Goal: Task Accomplishment & Management: Use online tool/utility

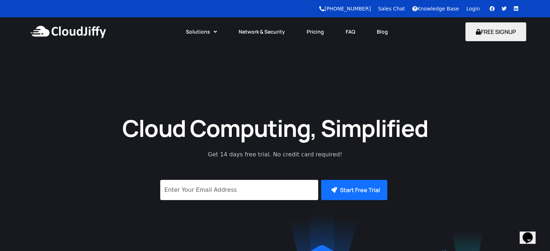
click at [473, 8] on link "Login" at bounding box center [473, 9] width 14 height 6
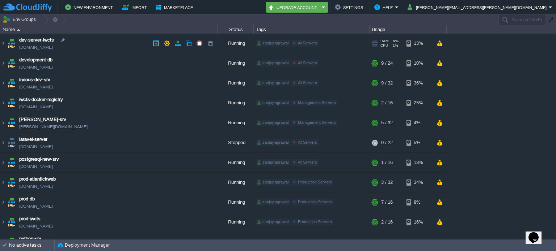
click at [7, 43] on img at bounding box center [12, 44] width 10 height 20
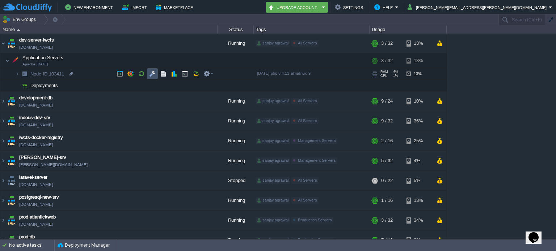
click at [152, 73] on button "button" at bounding box center [152, 74] width 7 height 7
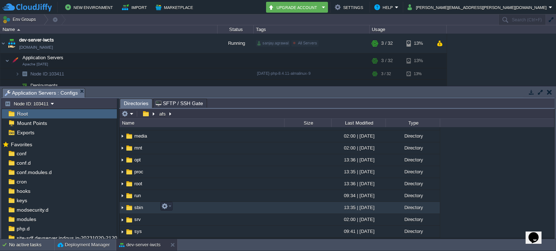
scroll to position [145, 0]
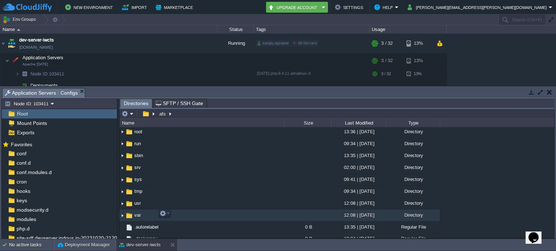
click at [123, 213] on img at bounding box center [122, 215] width 6 height 11
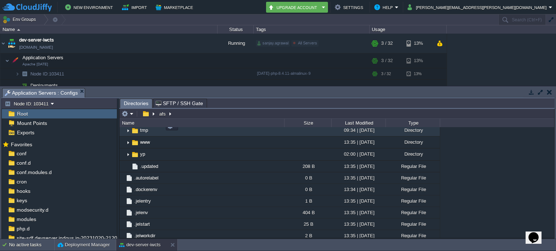
scroll to position [446, 0]
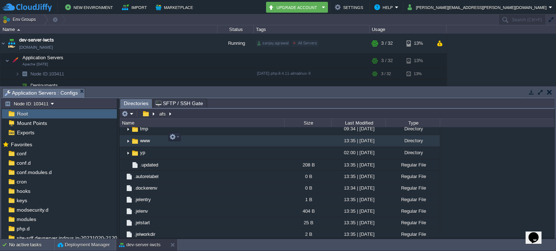
click at [130, 137] on img at bounding box center [128, 141] width 6 height 11
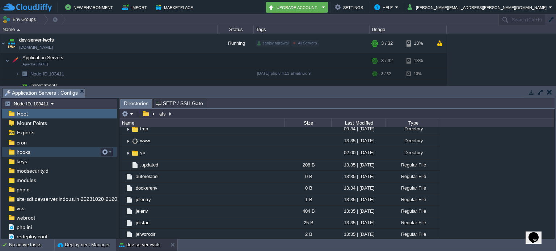
scroll to position [42, 0]
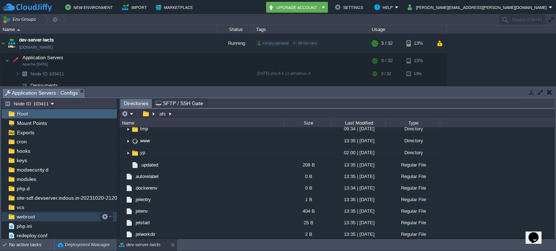
click at [31, 214] on span "webroot" at bounding box center [25, 217] width 21 height 7
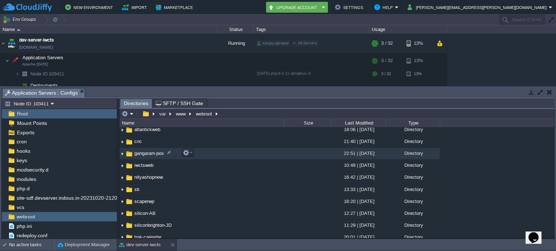
scroll to position [54, 0]
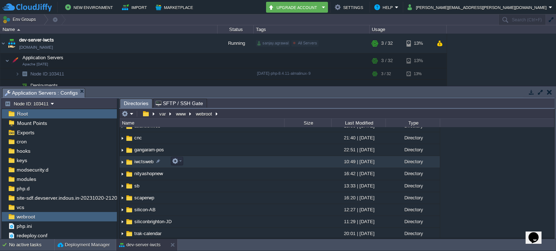
click at [122, 161] on img at bounding box center [122, 162] width 6 height 11
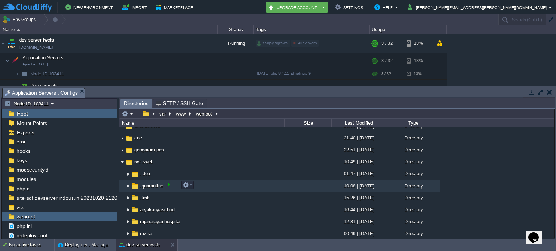
scroll to position [90, 0]
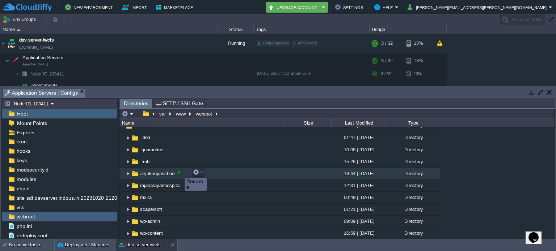
click at [179, 171] on div at bounding box center [179, 172] width 7 height 7
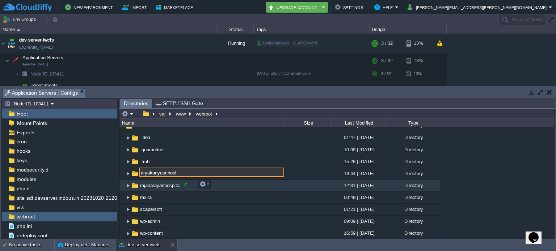
click at [184, 186] on div at bounding box center [185, 184] width 7 height 7
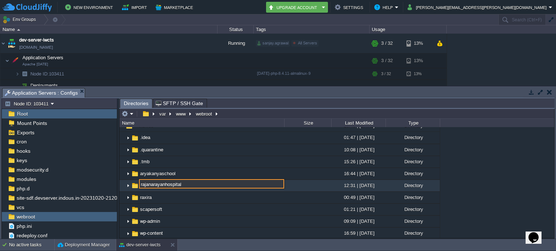
click at [194, 192] on td "raxira" at bounding box center [201, 198] width 165 height 12
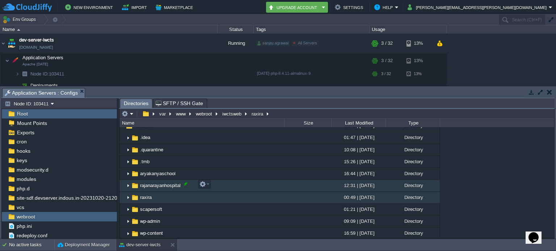
click at [184, 185] on div at bounding box center [185, 184] width 7 height 7
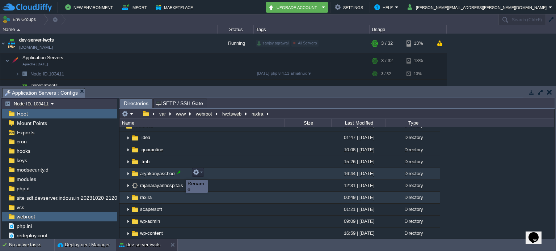
click at [180, 174] on div at bounding box center [179, 172] width 7 height 7
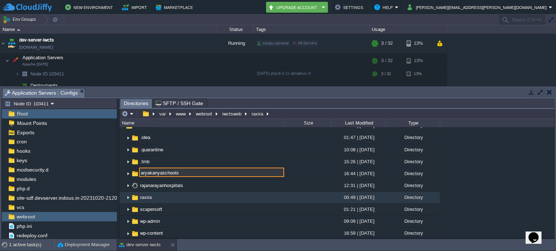
type input "aryakanyaschools"
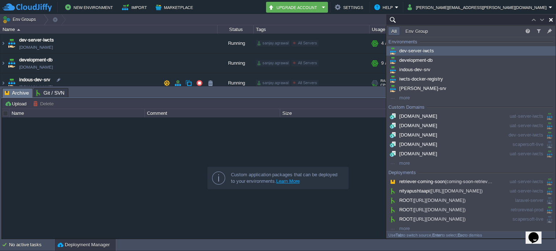
paste input "there is one more change that needs to be taken care of. The city field should …"
type input "there is one more change that needs to be taken care of. The city field should …"
paste input "103.217.220.209"
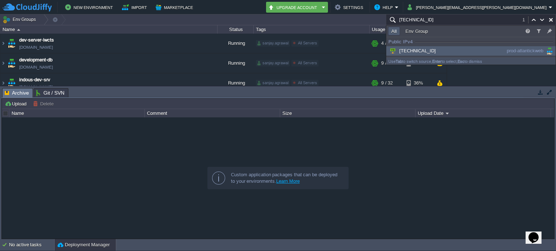
scroll to position [184, 0]
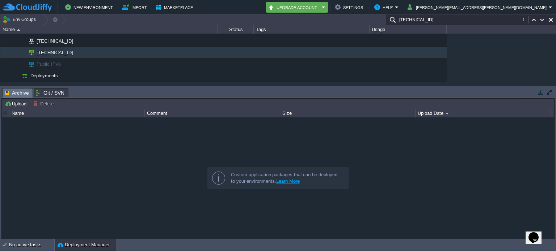
click at [540, 91] on button "button" at bounding box center [540, 92] width 7 height 7
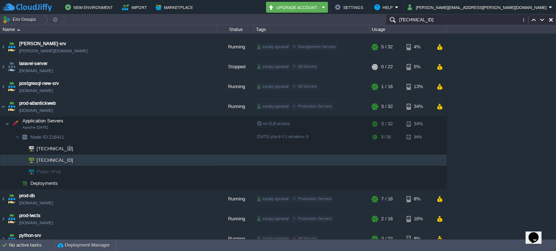
scroll to position [75, 0]
type input "103.217.220.209"
click at [152, 124] on button "button" at bounding box center [152, 124] width 7 height 7
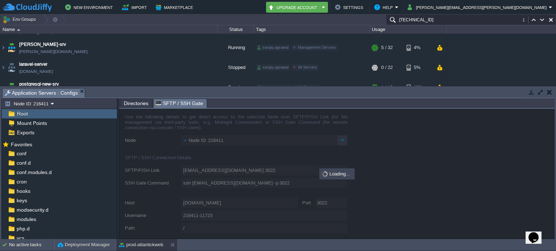
click at [169, 105] on span "SFTP / SSH Gate" at bounding box center [179, 103] width 47 height 9
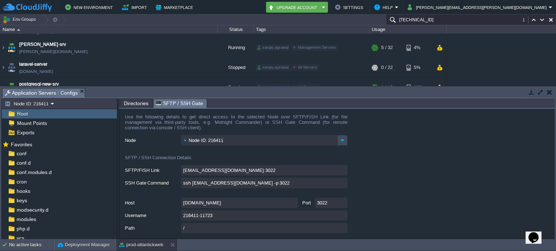
type input "216411-11723@gate.cloudjiffy.com:3022/afs"
type input "ssh 216411-11723@gate.cloudjiffy.com -p 3022 -t "cd /afs; \$SHELL --login""
type input "/afs"
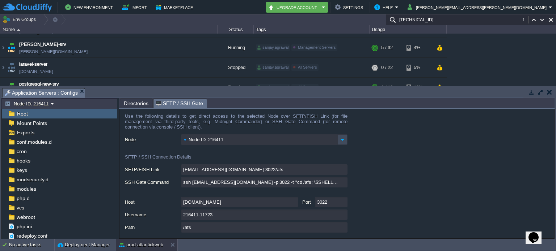
scroll to position [0, 0]
click at [549, 91] on button "button" at bounding box center [549, 92] width 5 height 7
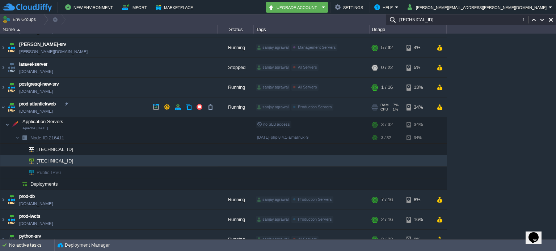
click at [277, 107] on div "sanjay.agrawal" at bounding box center [273, 107] width 34 height 7
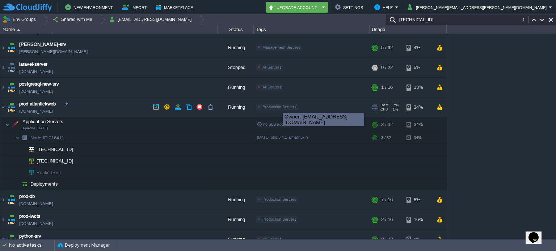
click at [277, 107] on span "Production Servers" at bounding box center [279, 107] width 34 height 4
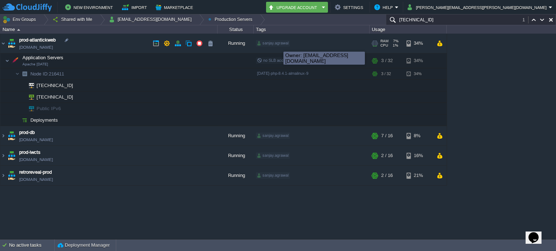
click at [278, 45] on div "sanjay.agrawal" at bounding box center [273, 43] width 34 height 7
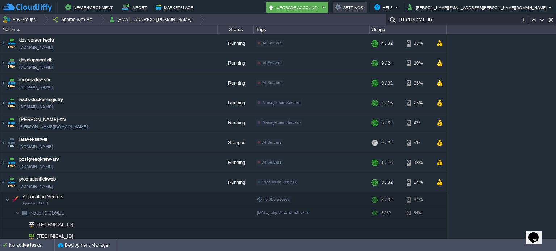
click at [365, 4] on button "Settings" at bounding box center [350, 7] width 30 height 9
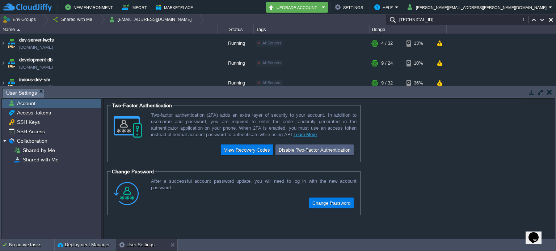
click at [551, 93] on button "button" at bounding box center [549, 92] width 5 height 7
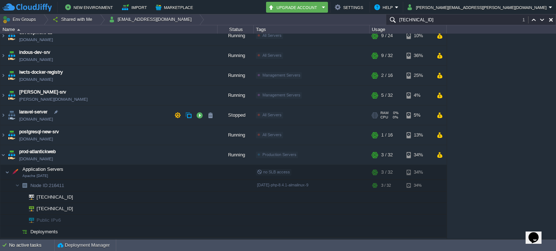
scroll to position [109, 0]
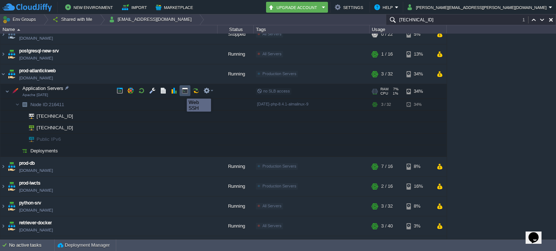
click at [184, 92] on button "button" at bounding box center [185, 91] width 7 height 7
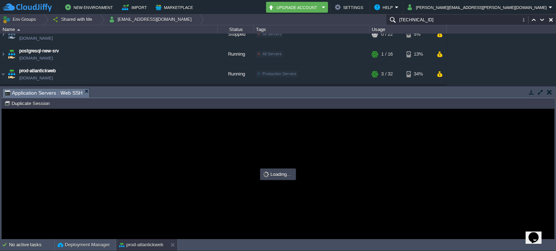
scroll to position [0, 0]
type input "#000000"
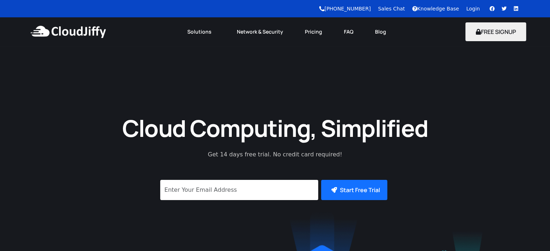
click at [470, 10] on link "Login" at bounding box center [473, 9] width 14 height 6
